Goal: Find specific page/section: Find specific page/section

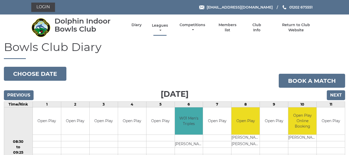
click at [163, 23] on link "Leagues" at bounding box center [160, 28] width 19 height 10
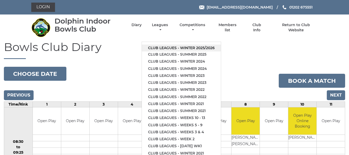
click at [153, 45] on link "Club leagues - Winter 2025/2026" at bounding box center [181, 47] width 79 height 7
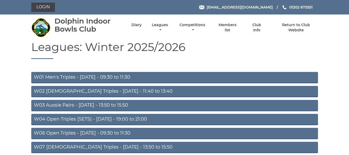
click at [74, 103] on link "W03 Aussie Pairs - Monday - 13:50 to 15:50" at bounding box center [174, 105] width 287 height 11
